Goal: Find specific page/section: Find specific page/section

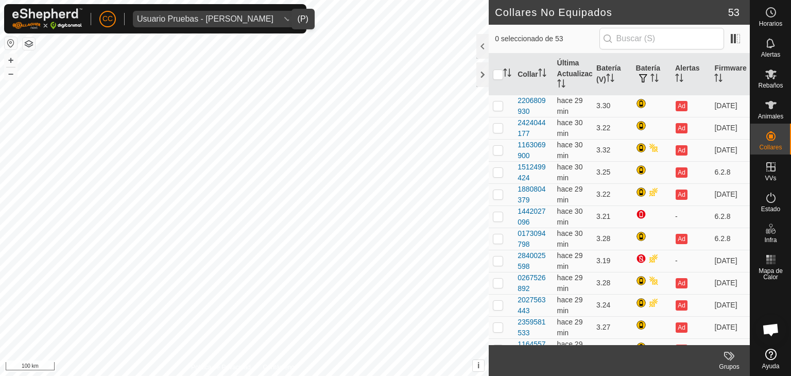
click at [192, 21] on div "Usuario Pruebas - [PERSON_NAME]" at bounding box center [205, 19] width 136 height 8
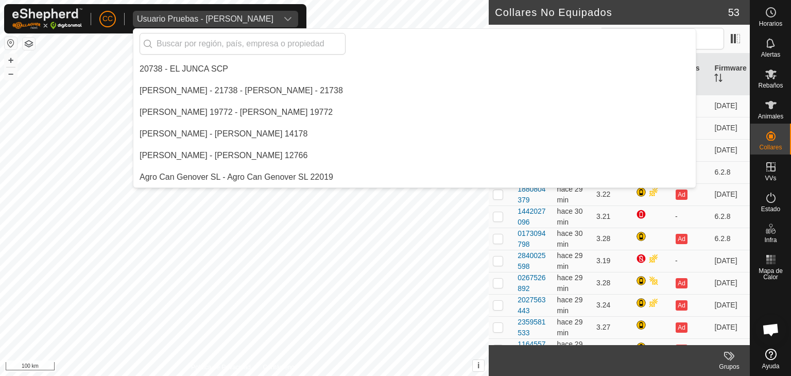
scroll to position [7440, 0]
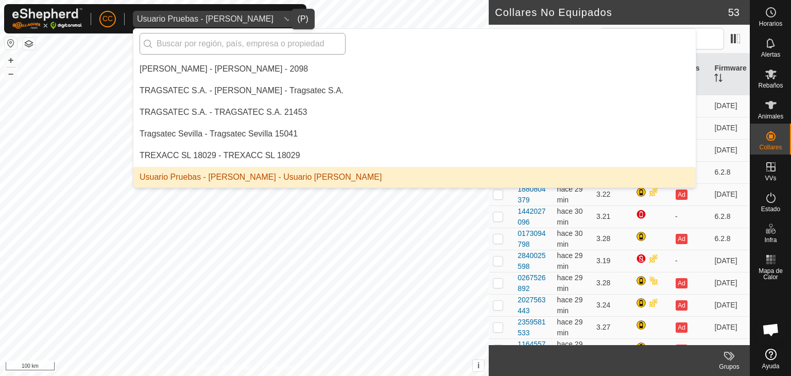
click at [208, 46] on input "text" at bounding box center [243, 44] width 206 height 22
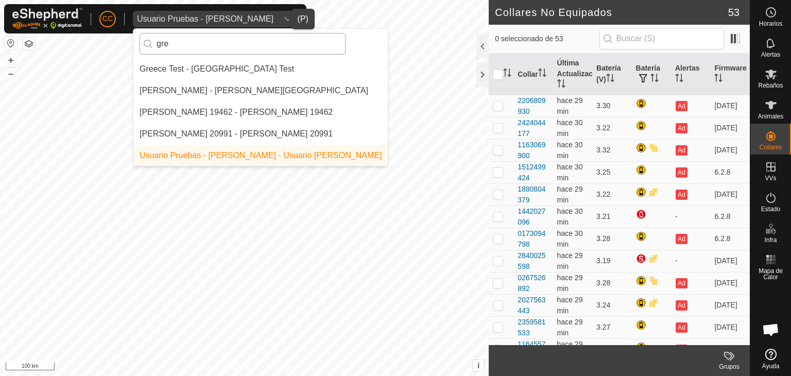
scroll to position [0, 0]
type input "gre"
click at [227, 91] on li "[PERSON_NAME] - [PERSON_NAME][GEOGRAPHIC_DATA]" at bounding box center [260, 90] width 254 height 21
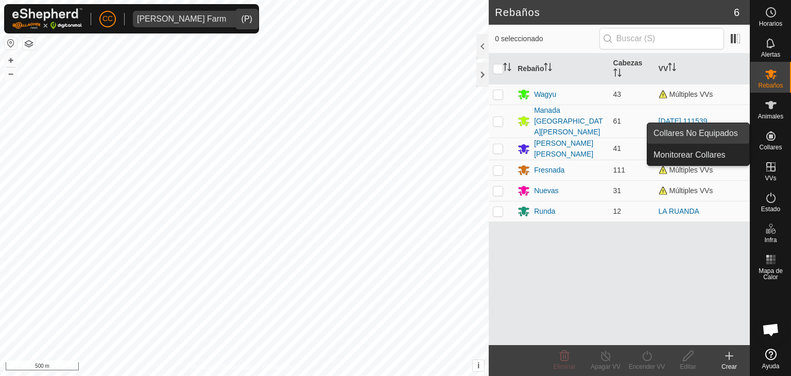
drag, startPoint x: 746, startPoint y: 139, endPoint x: 732, endPoint y: 137, distance: 14.6
click at [732, 137] on link "Collares No Equipados" at bounding box center [698, 133] width 102 height 21
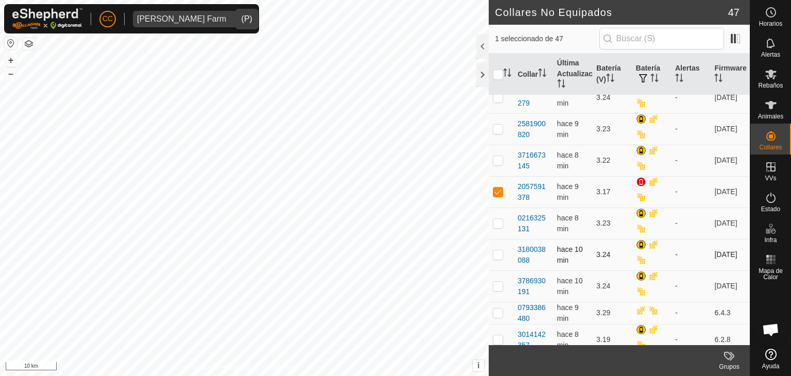
scroll to position [1030, 0]
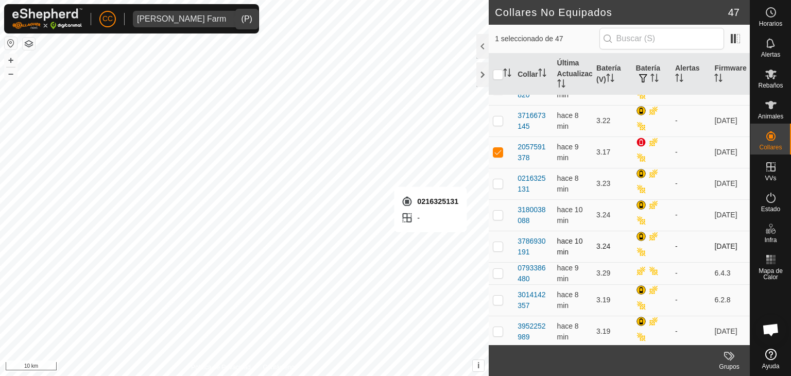
checkbox input "false"
checkbox input "true"
click at [484, 70] on div at bounding box center [482, 74] width 12 height 25
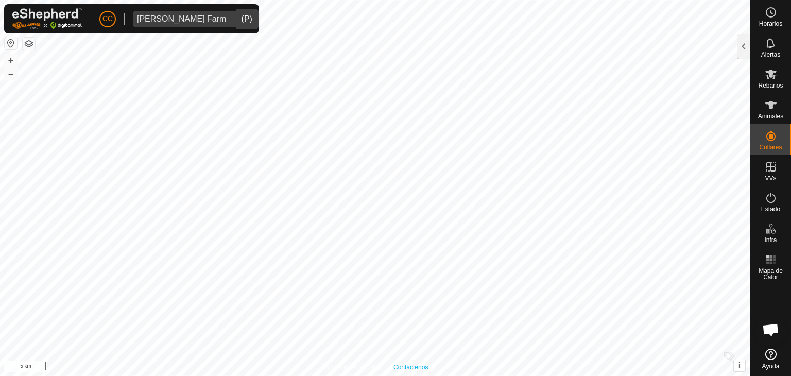
scroll to position [0, 0]
click at [167, 26] on span "[PERSON_NAME] Farm" at bounding box center [181, 19] width 97 height 16
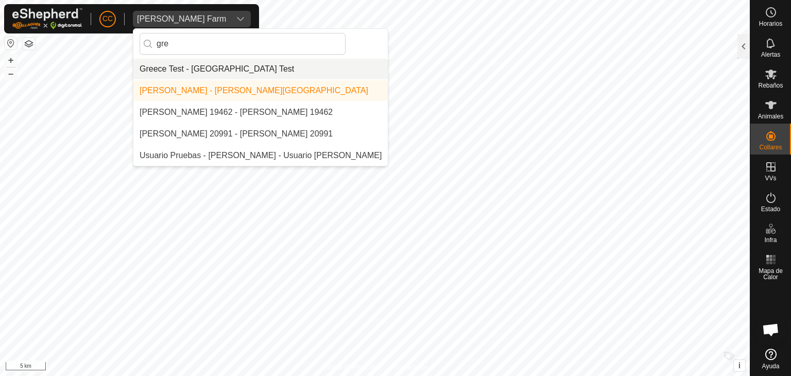
type input "gre"
click at [192, 67] on li "Greece Test - [GEOGRAPHIC_DATA] Test" at bounding box center [260, 69] width 254 height 21
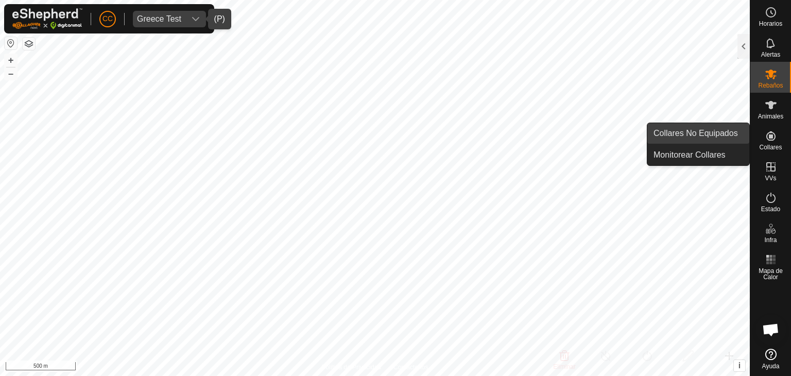
click at [735, 134] on link "Collares No Equipados" at bounding box center [698, 133] width 102 height 21
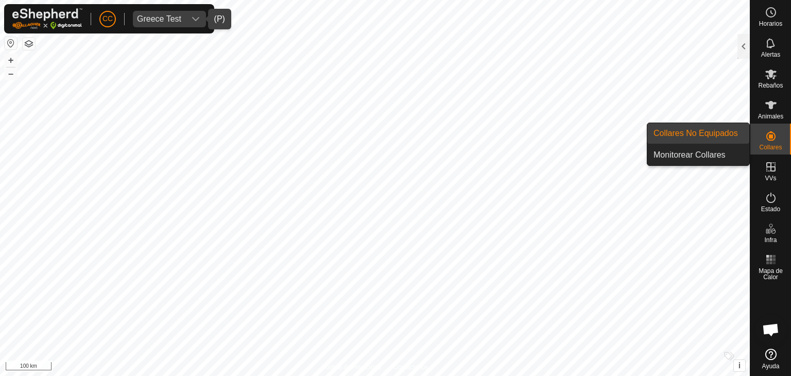
click at [709, 134] on link "Collares No Equipados" at bounding box center [698, 133] width 102 height 21
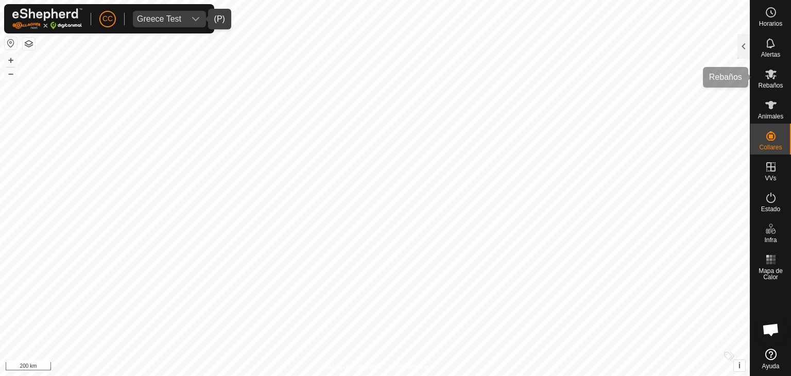
click at [773, 84] on span "Rebaños" at bounding box center [770, 85] width 25 height 6
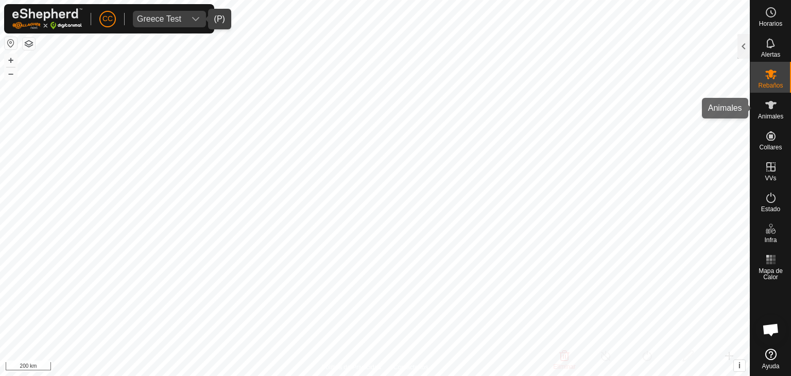
click at [771, 108] on icon at bounding box center [770, 105] width 11 height 8
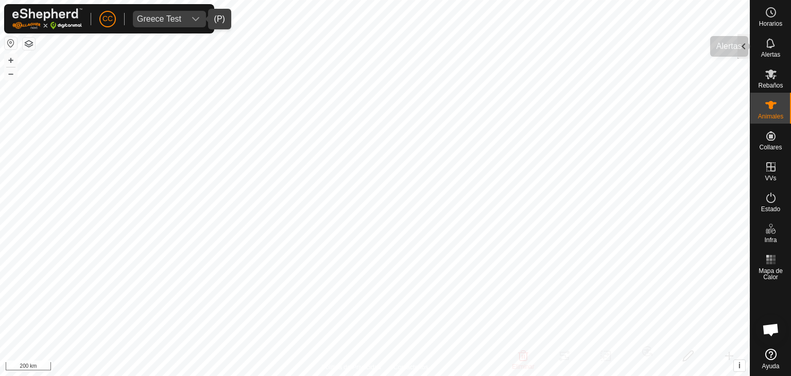
click at [748, 53] on div at bounding box center [743, 46] width 12 height 25
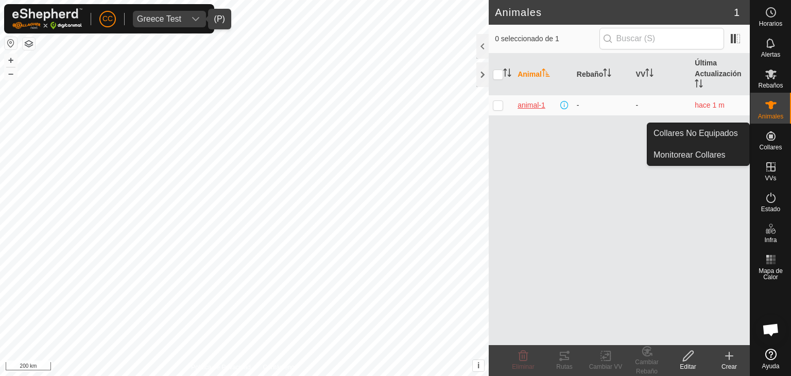
click at [534, 102] on span "animal-1" at bounding box center [532, 105] width 28 height 11
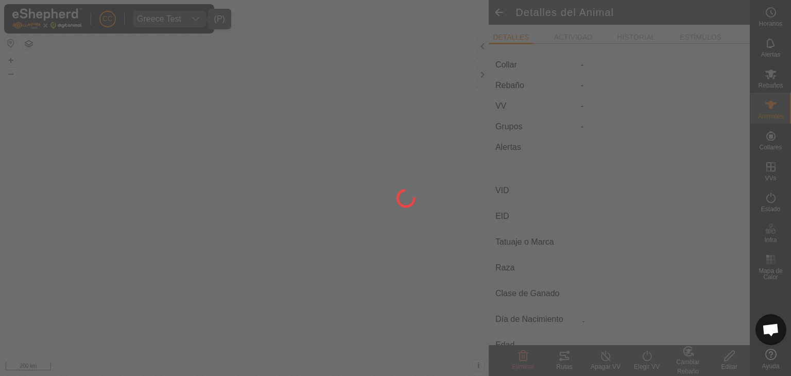
type input "animal-1"
type input "-"
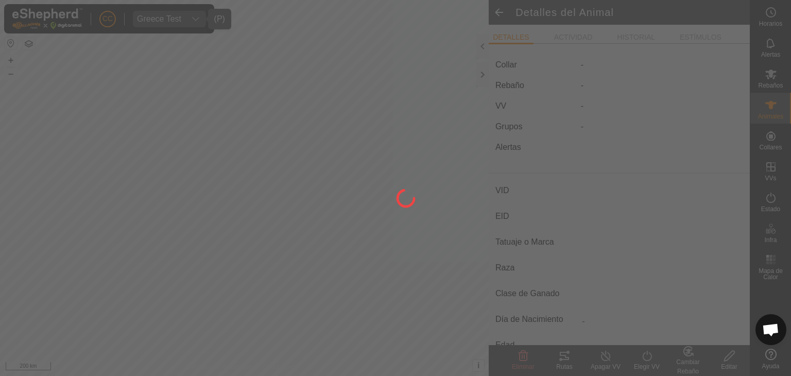
type input "0 kg"
type input "-"
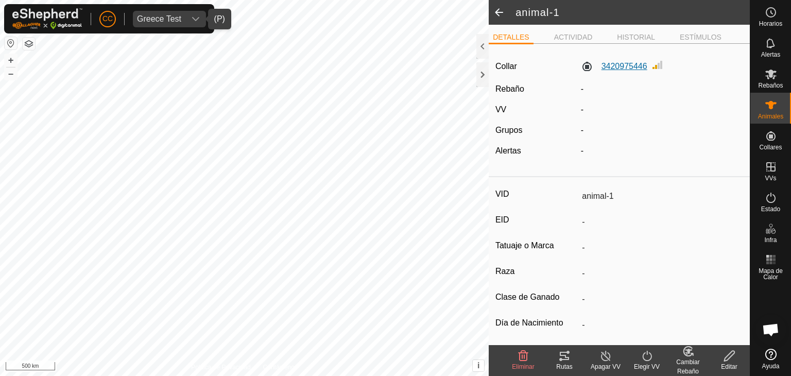
click at [636, 73] on label "3420975446" at bounding box center [614, 66] width 66 height 12
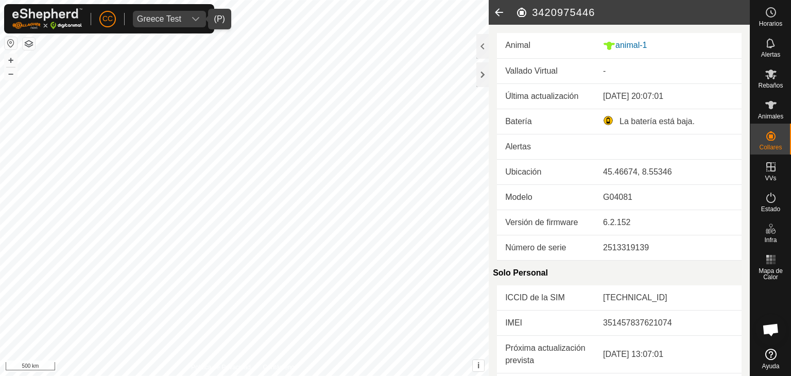
drag, startPoint x: 599, startPoint y: 15, endPoint x: 534, endPoint y: 15, distance: 64.9
click at [534, 15] on h2 "3420975446" at bounding box center [632, 12] width 234 height 12
copy h2 "3420975446"
